Goal: Task Accomplishment & Management: Manage account settings

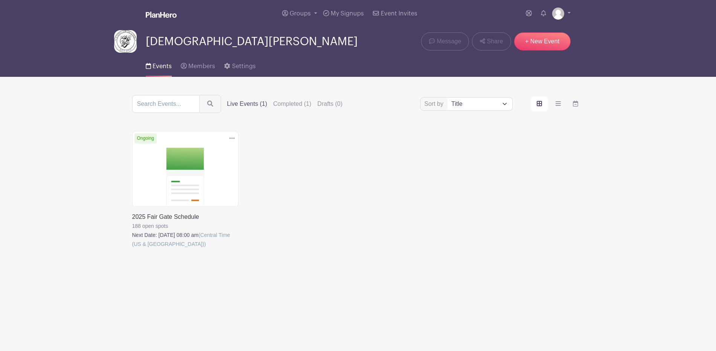
click at [170, 14] on link at bounding box center [161, 15] width 31 height 13
click at [564, 15] on link at bounding box center [561, 14] width 18 height 12
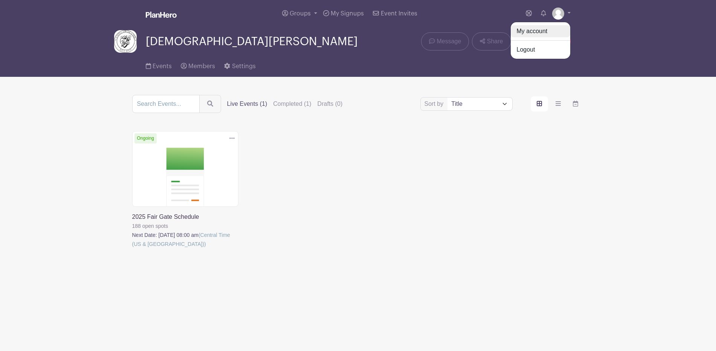
click at [521, 37] on link "My account" at bounding box center [541, 31] width 60 height 12
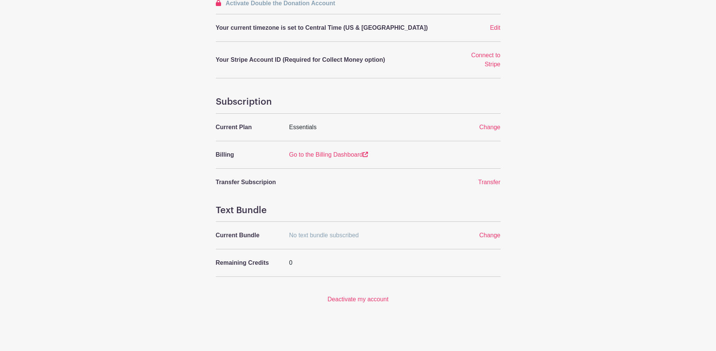
scroll to position [298, 0]
click at [483, 130] on span "Change" at bounding box center [489, 127] width 21 height 6
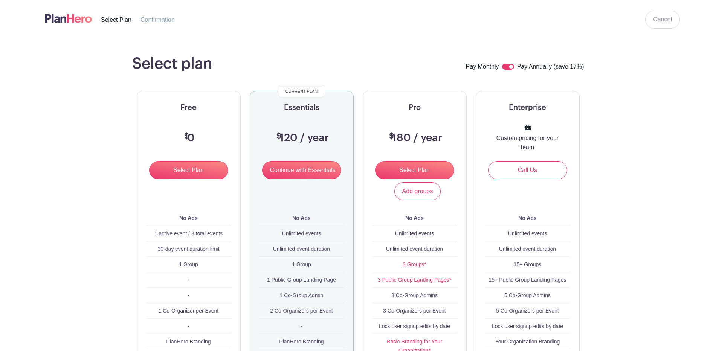
click at [502, 70] on input "checkbox" at bounding box center [508, 67] width 12 height 6
checkbox input "false"
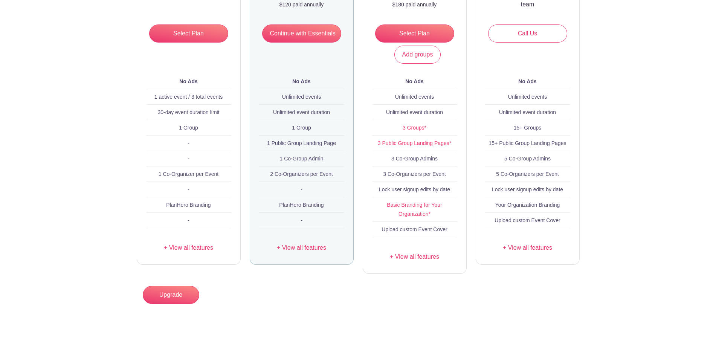
scroll to position [173, 0]
click at [414, 30] on input "Select Plan" at bounding box center [414, 33] width 79 height 18
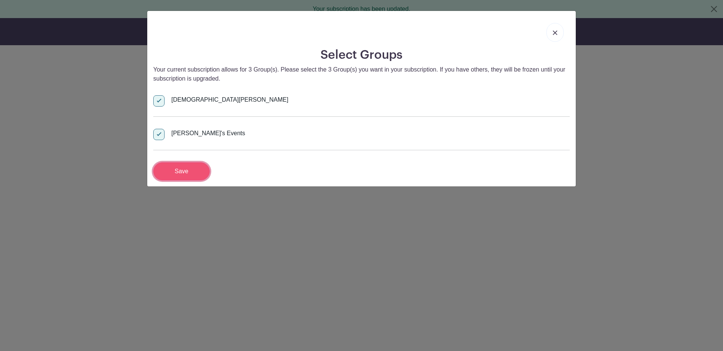
click at [180, 180] on input "Save" at bounding box center [181, 171] width 57 height 18
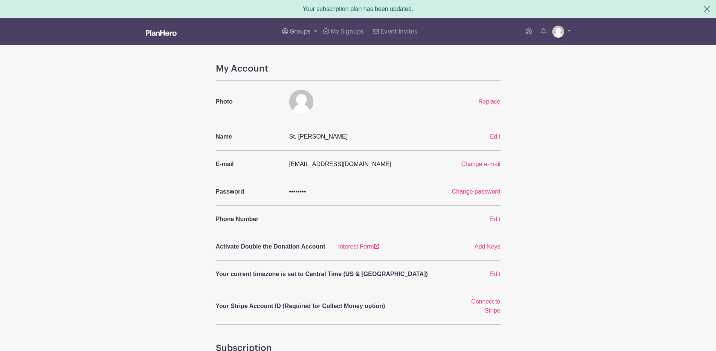
click at [290, 35] on span "Groups" at bounding box center [300, 32] width 21 height 6
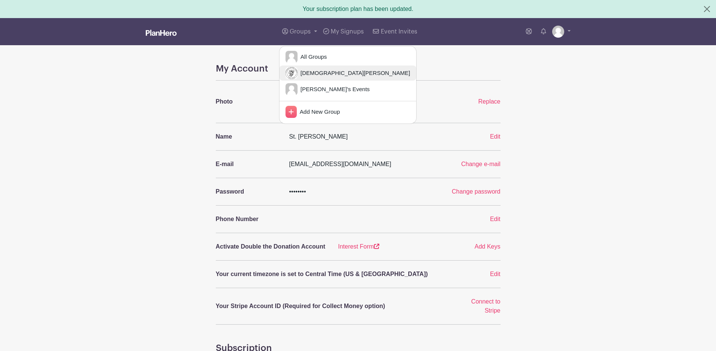
click at [298, 78] on span "[DEMOGRAPHIC_DATA][PERSON_NAME]" at bounding box center [354, 73] width 113 height 9
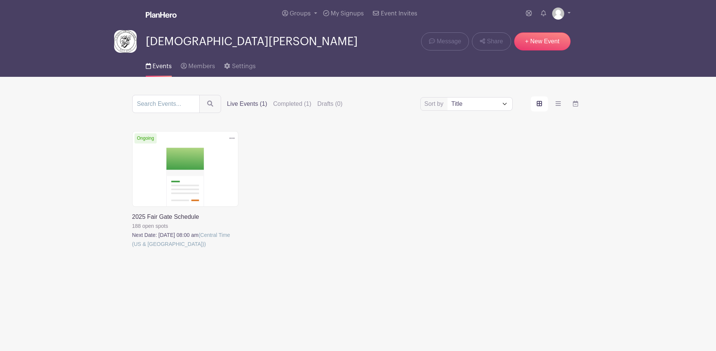
click at [132, 249] on link at bounding box center [132, 249] width 0 height 0
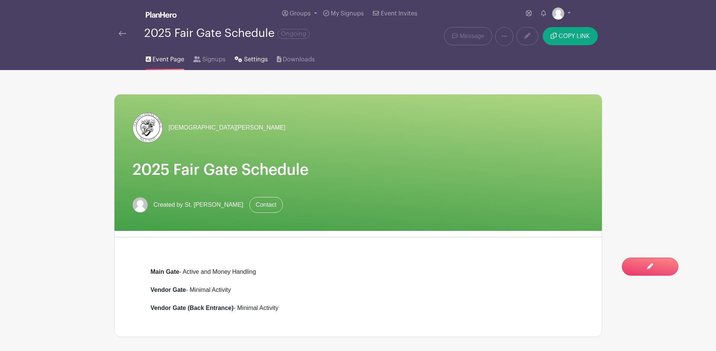
click at [268, 64] on span "Settings" at bounding box center [256, 59] width 24 height 9
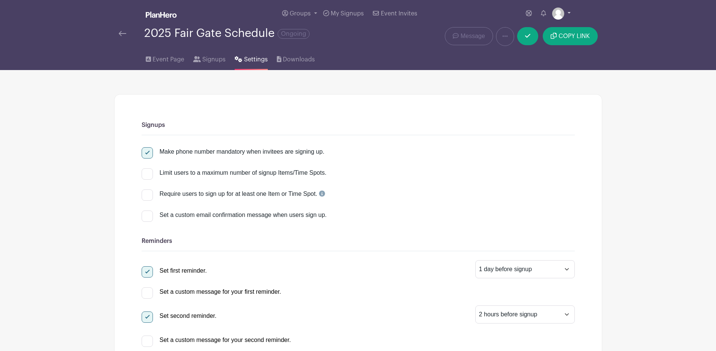
click at [567, 16] on link at bounding box center [561, 14] width 18 height 12
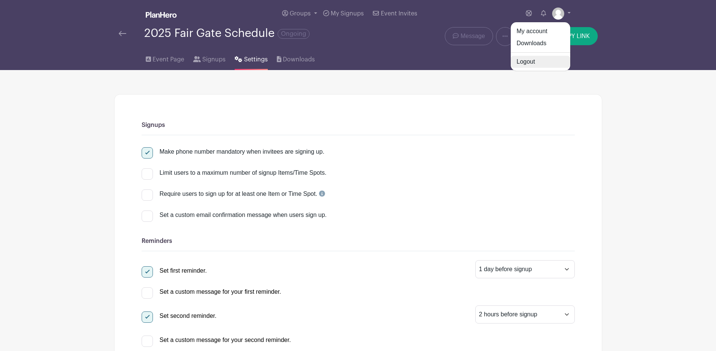
click at [513, 68] on link "Logout" at bounding box center [541, 62] width 60 height 12
